Goal: Information Seeking & Learning: Learn about a topic

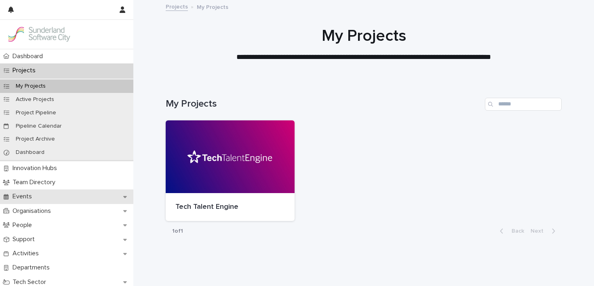
click at [40, 198] on div "Events" at bounding box center [66, 197] width 133 height 14
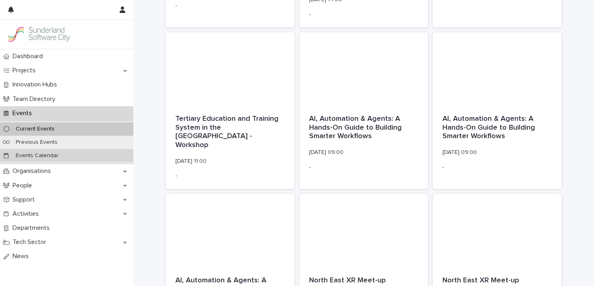
scroll to position [744, 0]
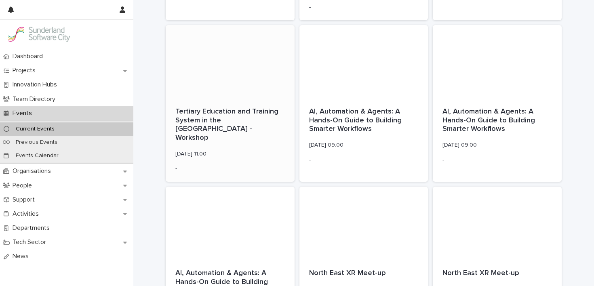
click at [213, 118] on p "Tertiary Education and Training System in the [GEOGRAPHIC_DATA] - Workshop" at bounding box center [231, 125] width 110 height 35
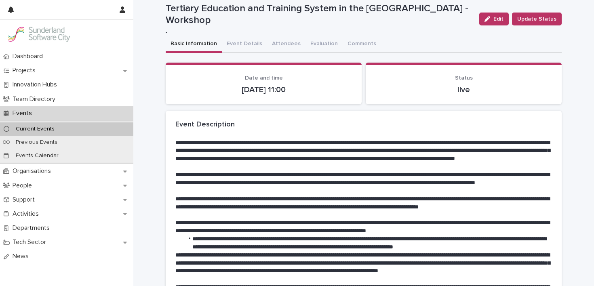
scroll to position [18, 0]
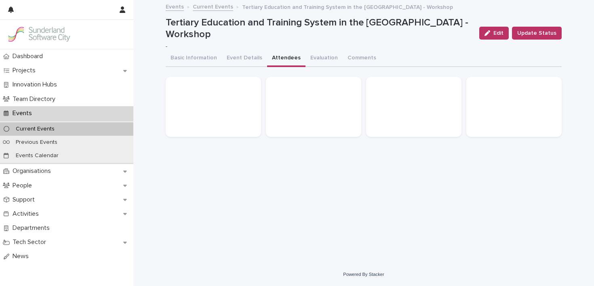
click at [286, 34] on div "**********" at bounding box center [364, 72] width 396 height 143
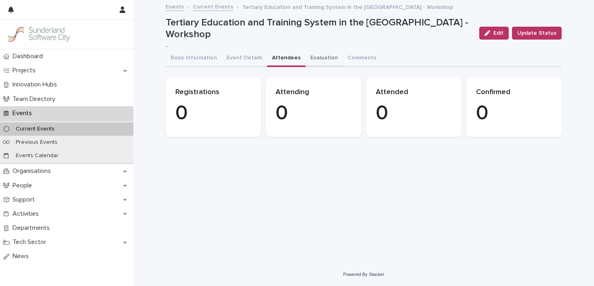
click at [317, 57] on button "Evaluation" at bounding box center [324, 58] width 37 height 17
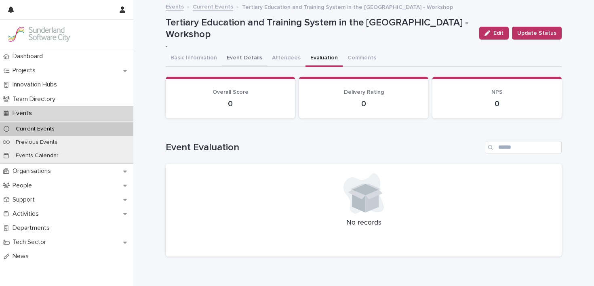
click at [258, 61] on button "Event Details" at bounding box center [244, 58] width 45 height 17
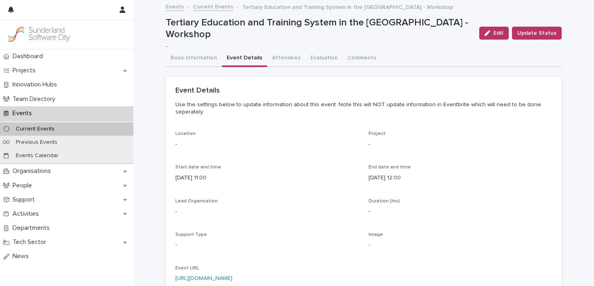
click at [375, 57] on div "Basic Information Event Details Attendees Evaluation Comments" at bounding box center [364, 58] width 396 height 17
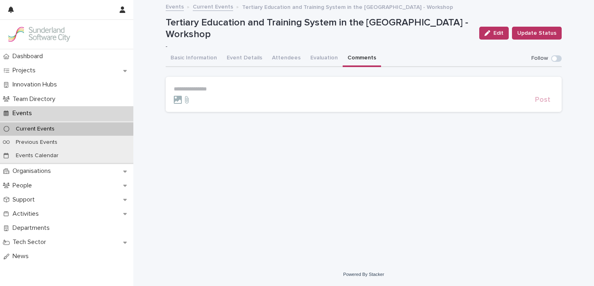
click at [356, 57] on button "Comments" at bounding box center [362, 58] width 38 height 17
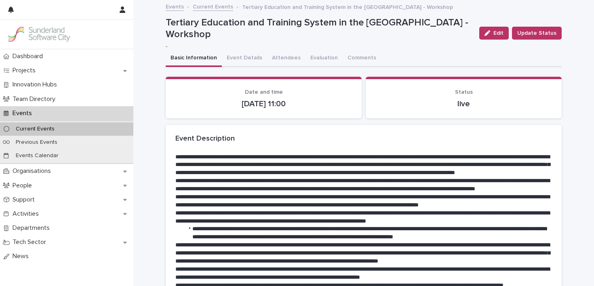
click at [194, 54] on button "Basic Information" at bounding box center [194, 58] width 56 height 17
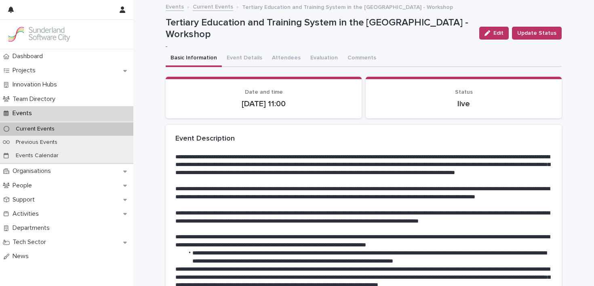
scroll to position [216, 0]
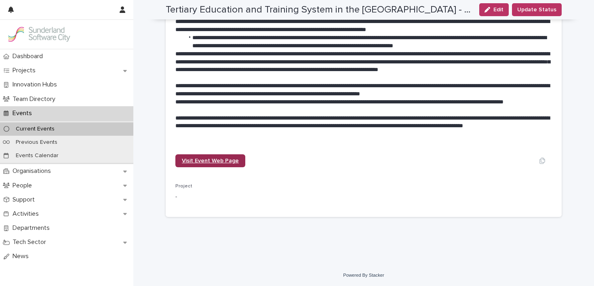
click at [194, 162] on span "Visit Event Web Page" at bounding box center [210, 161] width 57 height 6
